Goal: Navigation & Orientation: Go to known website

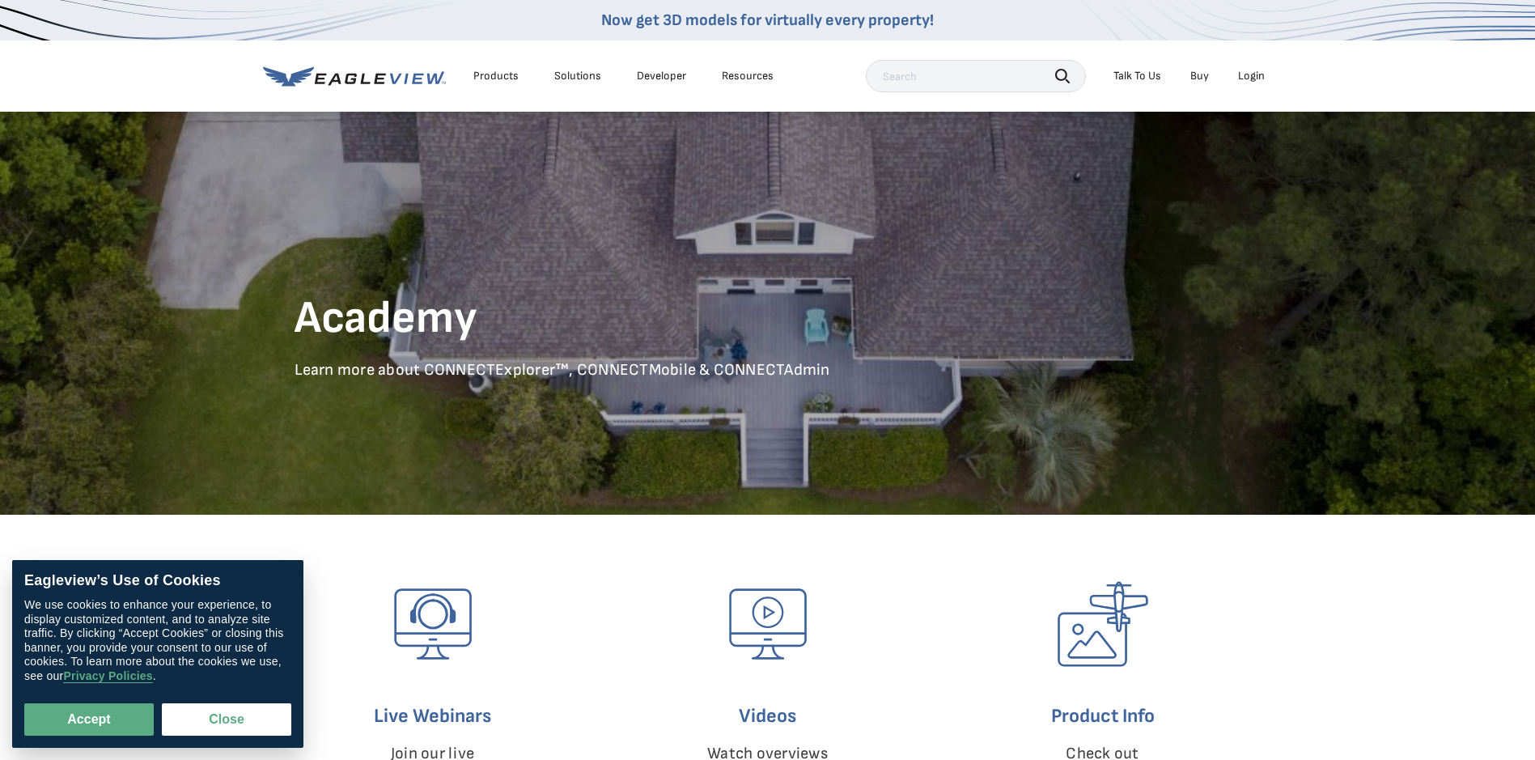
click at [316, 73] on icon at bounding box center [354, 76] width 183 height 20
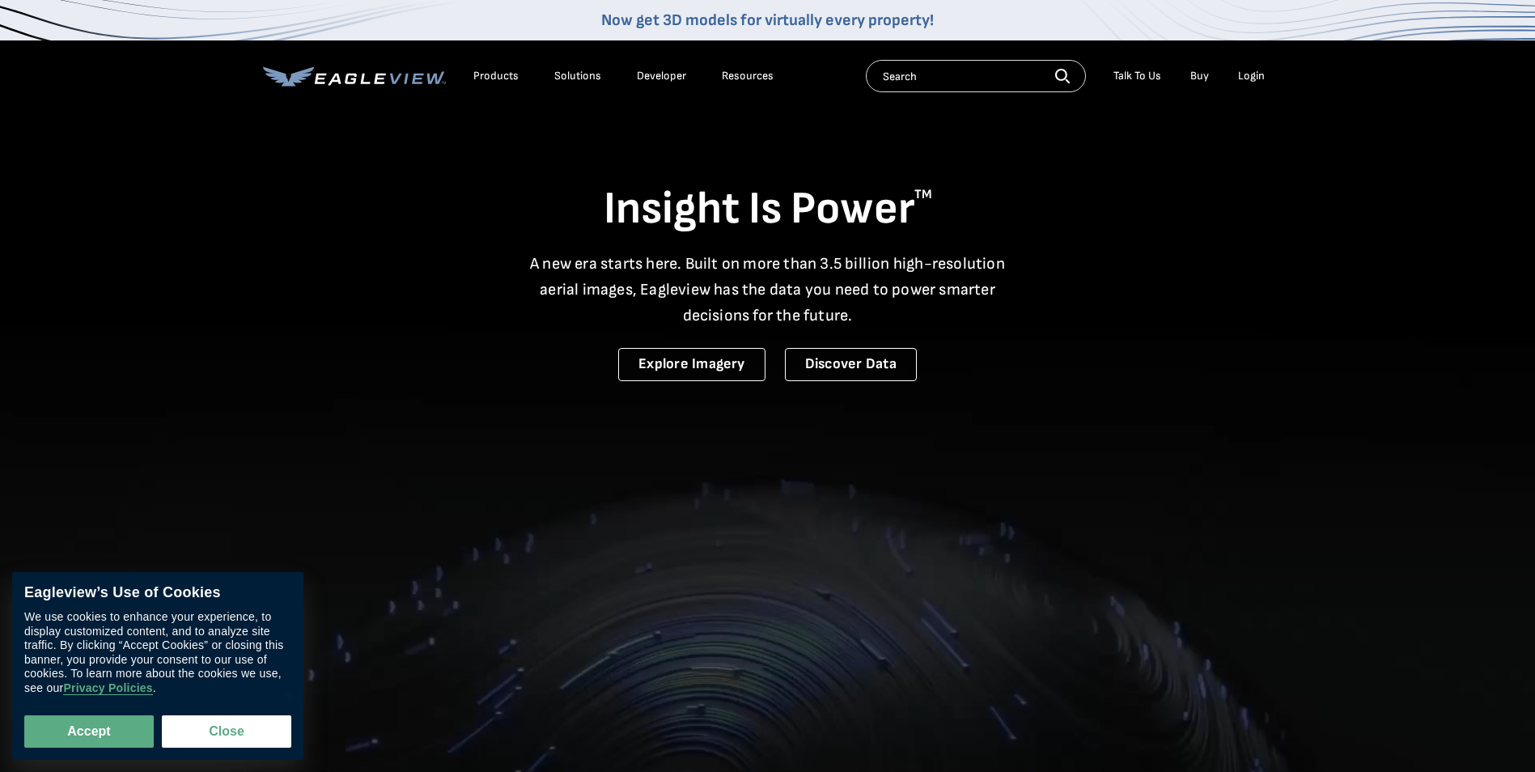
click at [290, 74] on icon at bounding box center [354, 76] width 183 height 20
